Goal: Navigation & Orientation: Find specific page/section

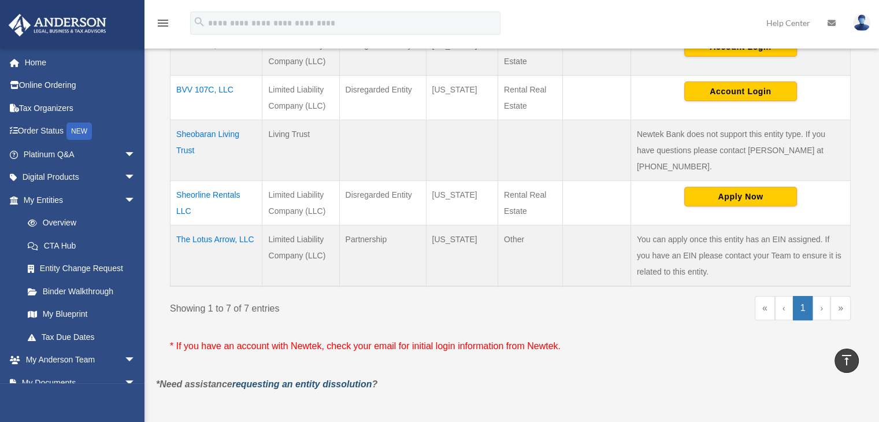
scroll to position [346, 0]
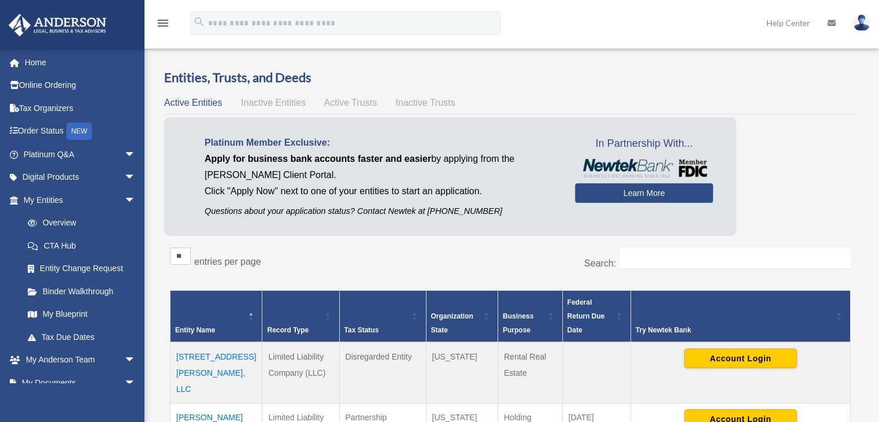
scroll to position [347, 0]
